Goal: Task Accomplishment & Management: Manage account settings

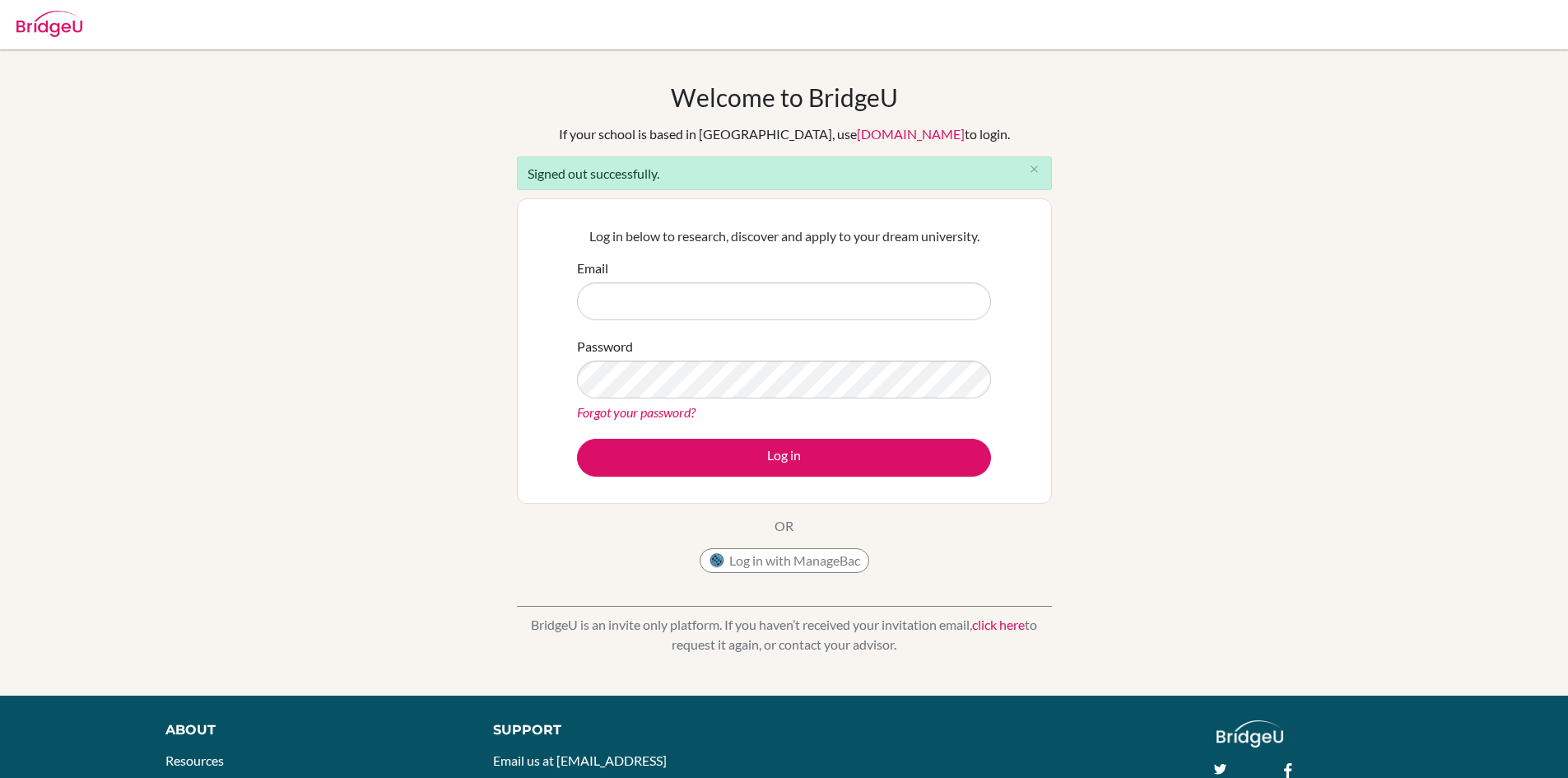
drag, startPoint x: 1421, startPoint y: 3, endPoint x: 1425, endPoint y: 398, distance: 395.0
click at [1425, 398] on div "Welcome to BridgeU If your school is based in China, use app.bridge-u.com.cn to…" at bounding box center [784, 372] width 1568 height 581
